Goal: Task Accomplishment & Management: Manage account settings

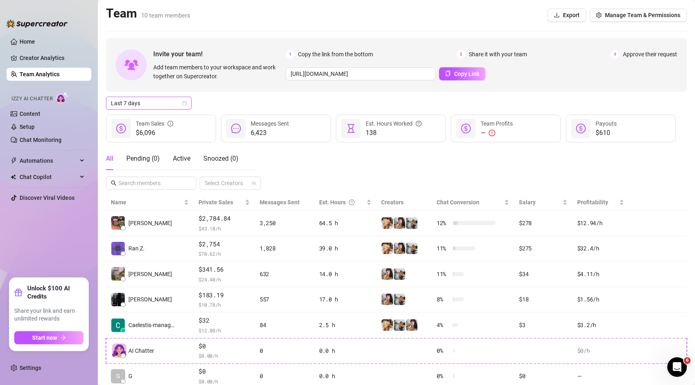
click at [132, 100] on span "Last 7 days" at bounding box center [149, 103] width 76 height 12
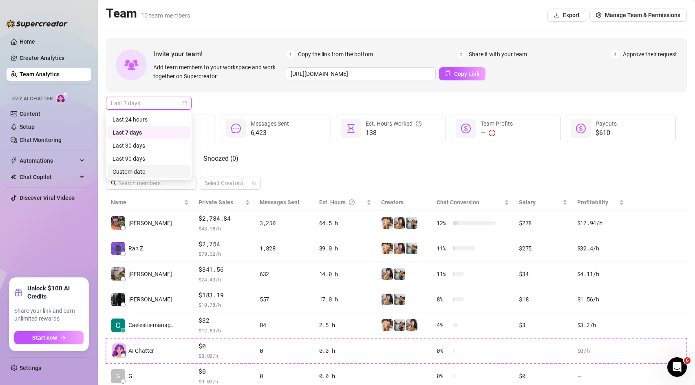
click at [140, 170] on div "Custom date" at bounding box center [149, 171] width 73 height 9
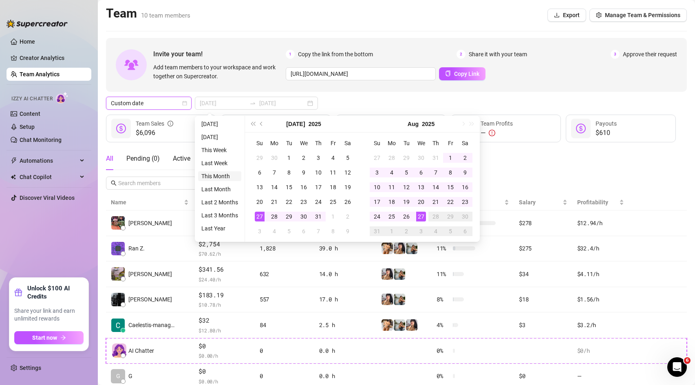
type input "[DATE]"
click at [228, 177] on li "This Month" at bounding box center [219, 176] width 43 height 10
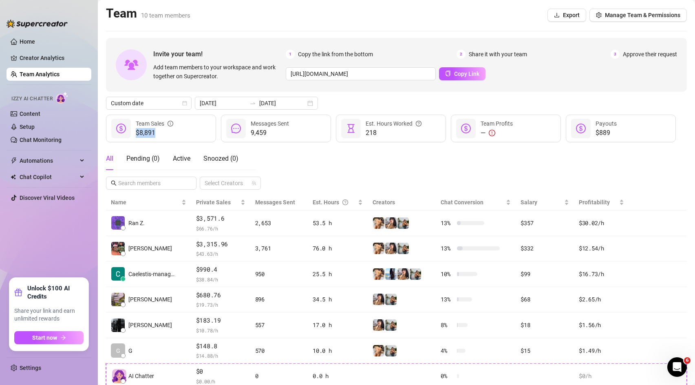
drag, startPoint x: 135, startPoint y: 133, endPoint x: 161, endPoint y: 132, distance: 25.7
click at [161, 132] on div "$8,891 Team Sales" at bounding box center [161, 129] width 110 height 28
click at [164, 149] on div "All Pending ( 0 ) Active Snoozed ( 0 )" at bounding box center [172, 158] width 133 height 23
click at [55, 58] on link "Creator Analytics" at bounding box center [52, 57] width 65 height 13
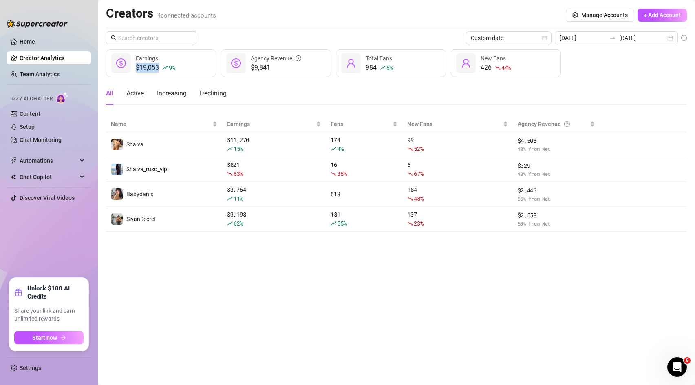
drag, startPoint x: 137, startPoint y: 68, endPoint x: 159, endPoint y: 67, distance: 22.0
click at [159, 67] on div "$19,053 9 %" at bounding box center [155, 68] width 39 height 10
click at [246, 90] on div "All Active Increasing Declining" at bounding box center [396, 93] width 581 height 23
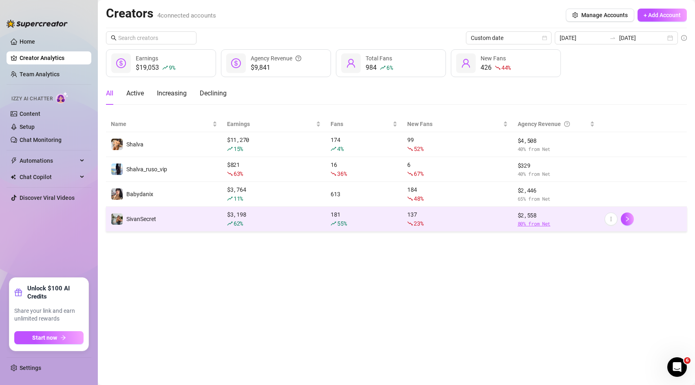
click at [536, 223] on span "80 % from Net" at bounding box center [557, 224] width 78 height 8
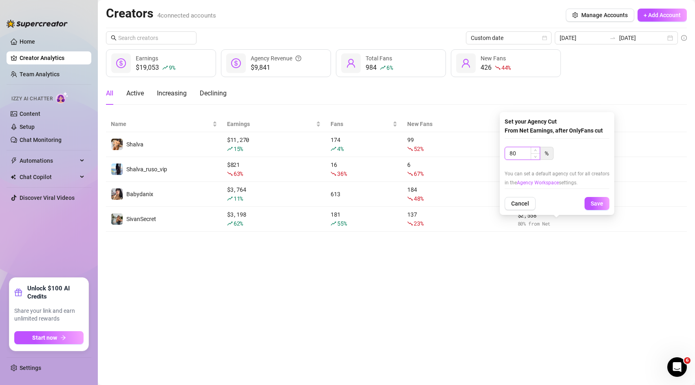
click at [525, 152] on input "80" at bounding box center [522, 153] width 35 height 12
type input "70"
click at [591, 199] on button "Save" at bounding box center [597, 203] width 25 height 13
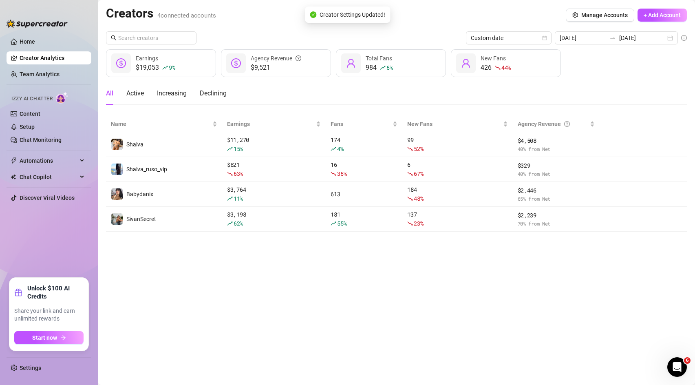
click at [558, 271] on main "Creators 4 connected accounts Manage Accounts + Add Account Custom date [DATE] …" at bounding box center [397, 192] width 598 height 385
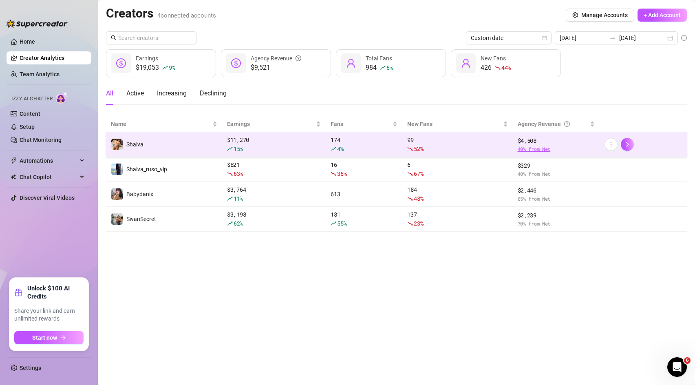
click at [537, 148] on span "40 % from Net" at bounding box center [557, 149] width 78 height 8
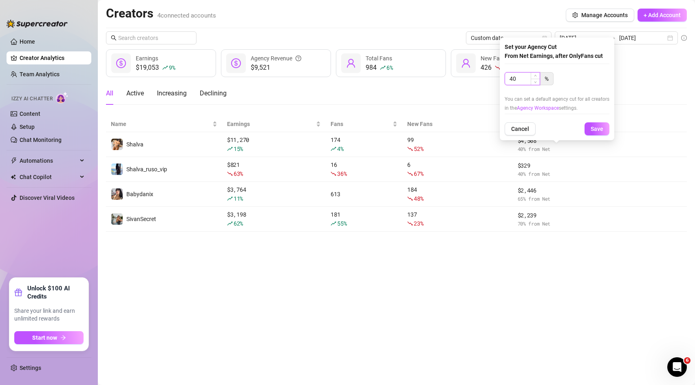
click at [524, 78] on input "40" at bounding box center [522, 79] width 35 height 12
type input "25"
click at [592, 124] on button "Save" at bounding box center [597, 128] width 25 height 13
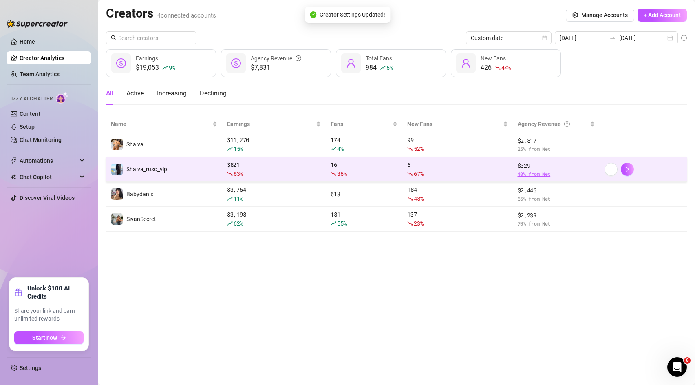
click at [531, 173] on span "40 % from Net" at bounding box center [557, 174] width 78 height 8
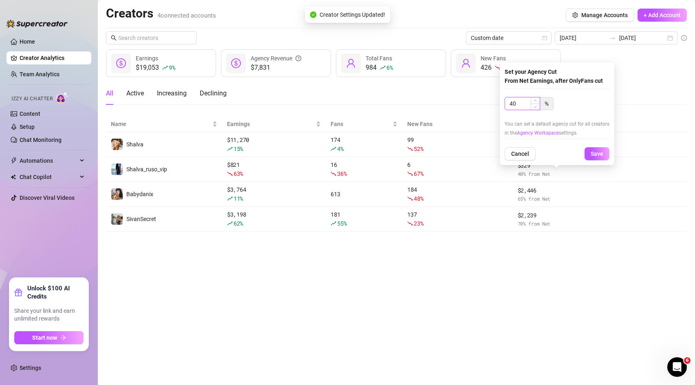
click at [525, 106] on input "40" at bounding box center [522, 103] width 35 height 12
type input "25"
click at [594, 154] on span "Save" at bounding box center [597, 154] width 13 height 7
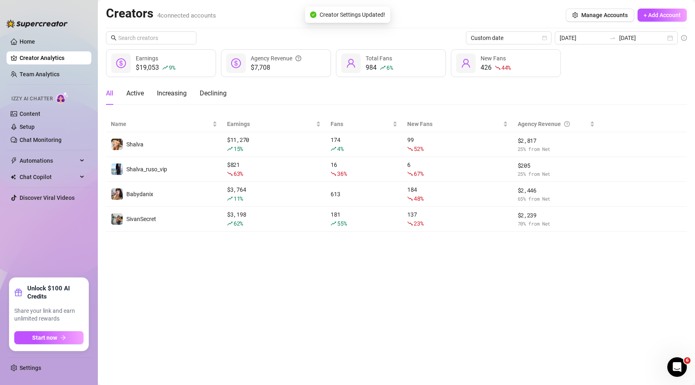
click at [538, 294] on main "Creators 4 connected accounts Manage Accounts + Add Account Custom date [DATE] …" at bounding box center [397, 192] width 598 height 385
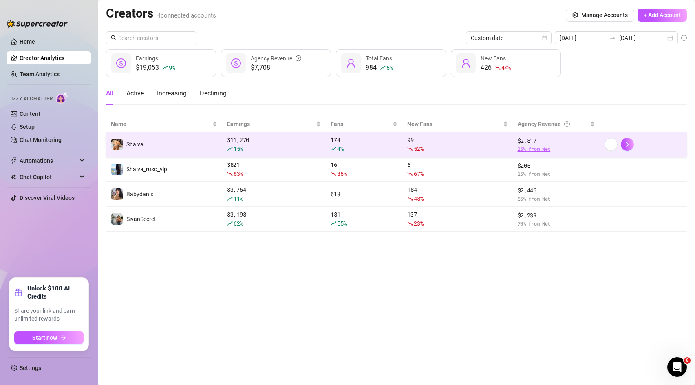
click at [532, 148] on span "25 % from Net" at bounding box center [557, 149] width 78 height 8
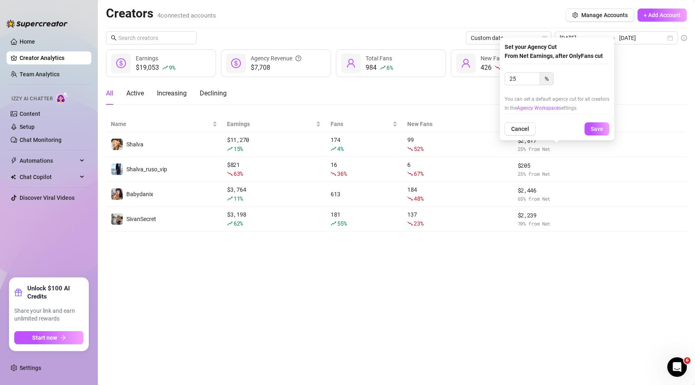
click at [523, 86] on div "25 %" at bounding box center [557, 82] width 105 height 20
click at [523, 81] on input "25" at bounding box center [522, 79] width 35 height 12
type input "40"
click at [599, 125] on button "Save" at bounding box center [597, 128] width 25 height 13
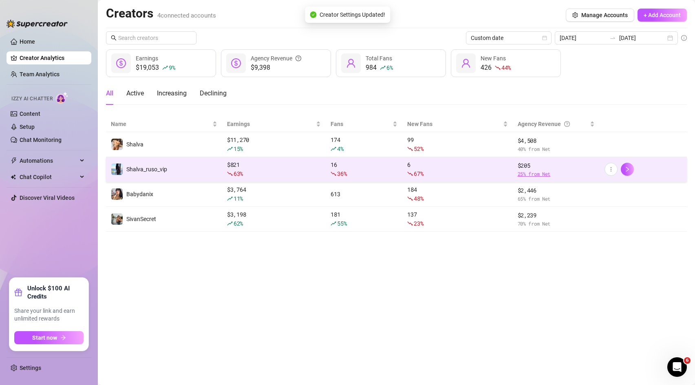
click at [529, 173] on span "25 % from Net" at bounding box center [557, 174] width 78 height 8
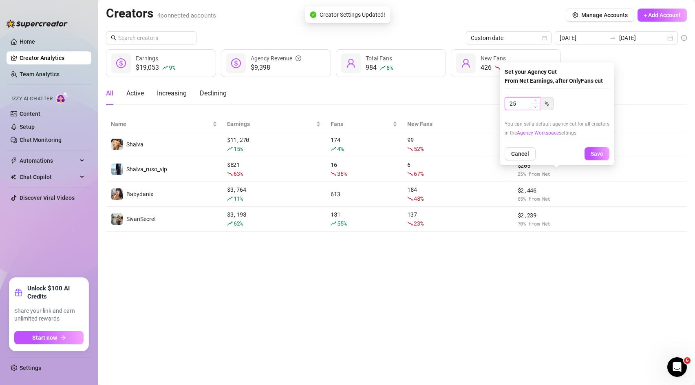
click at [523, 104] on input "25" at bounding box center [522, 103] width 35 height 12
type input "40"
click at [585, 147] on button "Save" at bounding box center [597, 153] width 25 height 13
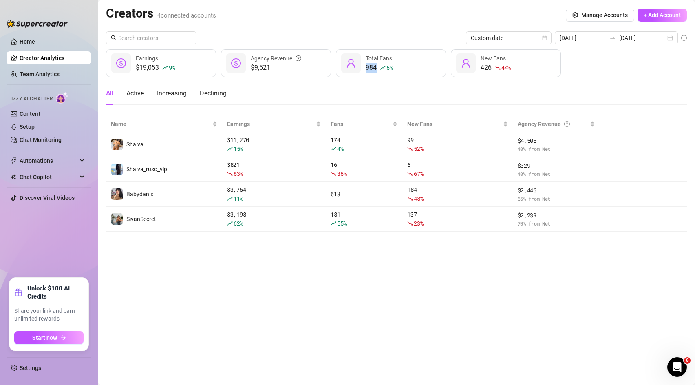
drag, startPoint x: 367, startPoint y: 66, endPoint x: 380, endPoint y: 66, distance: 12.6
click at [380, 66] on div "984 6 %" at bounding box center [379, 68] width 27 height 10
drag, startPoint x: 394, startPoint y: 69, endPoint x: 385, endPoint y: 69, distance: 8.6
click at [385, 69] on div "984 6 % Total Fans" at bounding box center [391, 63] width 110 height 28
click at [388, 83] on div "All Active Increasing Declining" at bounding box center [396, 93] width 581 height 23
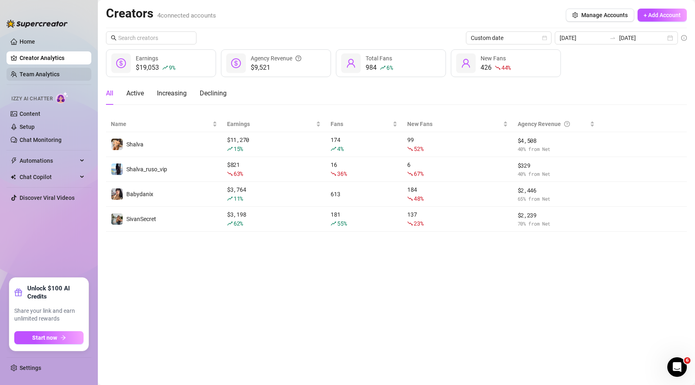
click at [32, 78] on link "Team Analytics" at bounding box center [40, 74] width 40 height 7
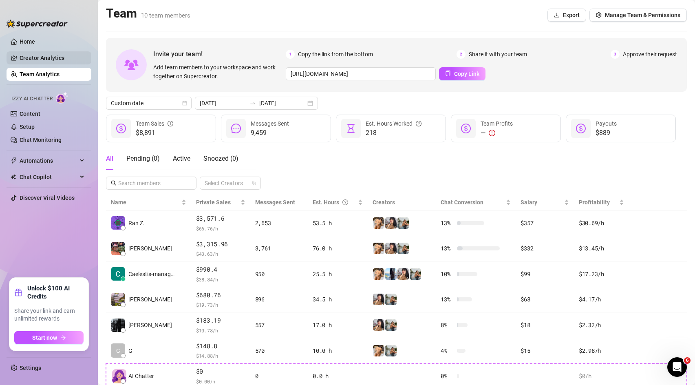
click at [38, 61] on link "Creator Analytics" at bounding box center [52, 57] width 65 height 13
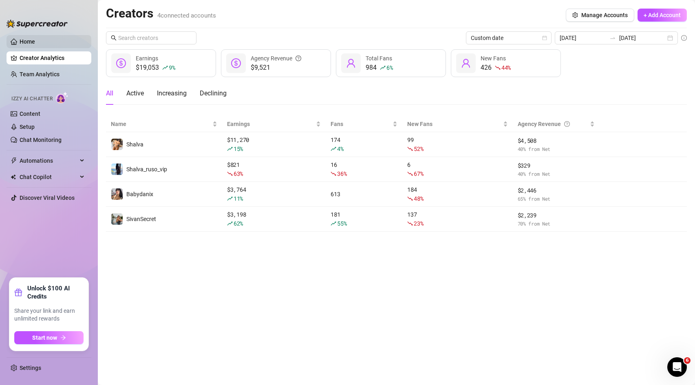
click at [24, 40] on link "Home" at bounding box center [28, 41] width 16 height 7
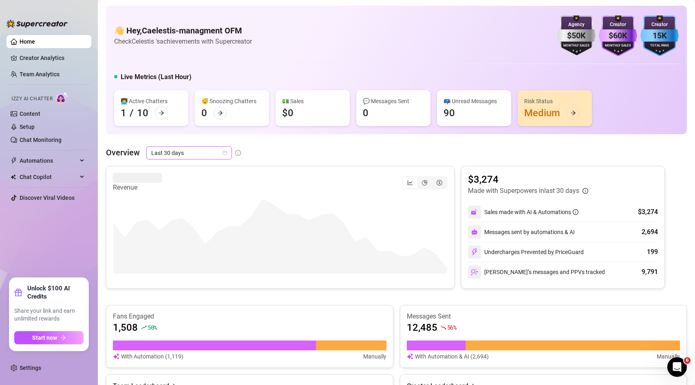
scroll to position [55, 0]
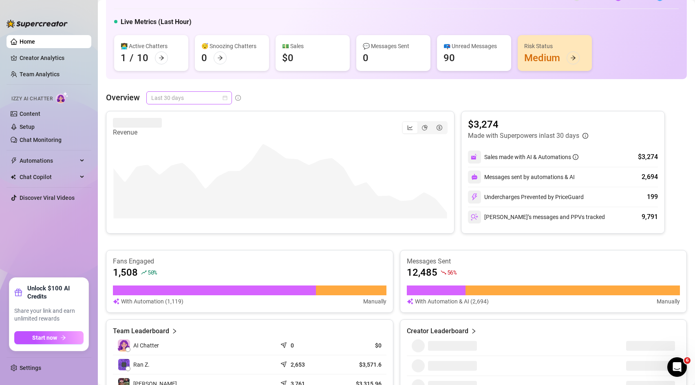
click at [189, 99] on span "Last 30 days" at bounding box center [189, 98] width 76 height 12
click at [173, 167] on div "Custom date" at bounding box center [189, 166] width 73 height 9
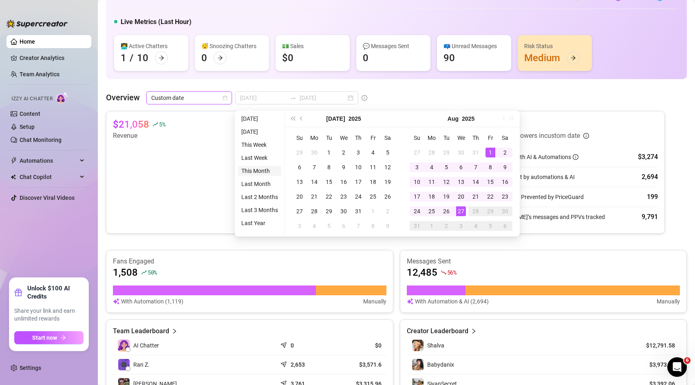
type input "[DATE]"
click at [263, 169] on li "This Month" at bounding box center [259, 171] width 43 height 10
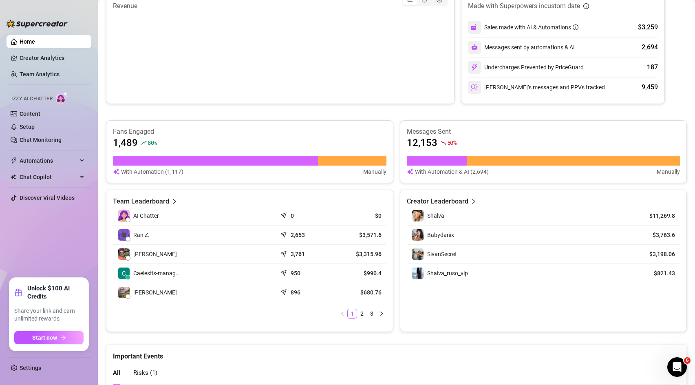
scroll to position [0, 0]
